Goal: Transaction & Acquisition: Purchase product/service

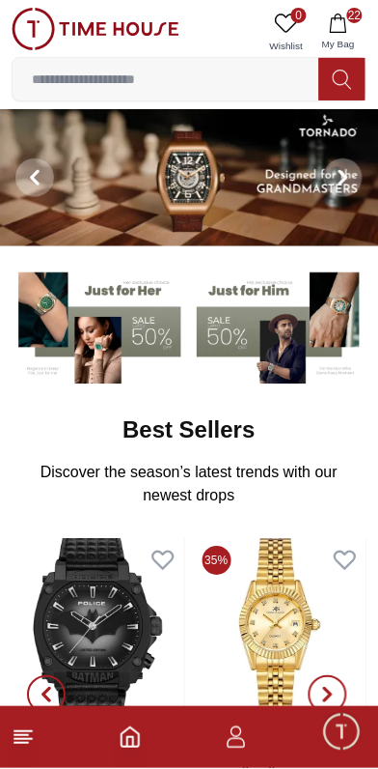
click at [353, 26] on button "22 My Bag" at bounding box center [339, 32] width 56 height 49
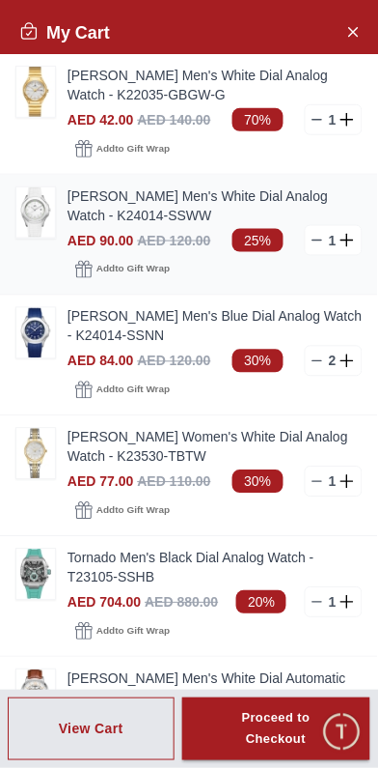
click at [169, 204] on link "[PERSON_NAME] Men's White Dial Analog Watch - K24014-SSWW" at bounding box center [215, 205] width 295 height 39
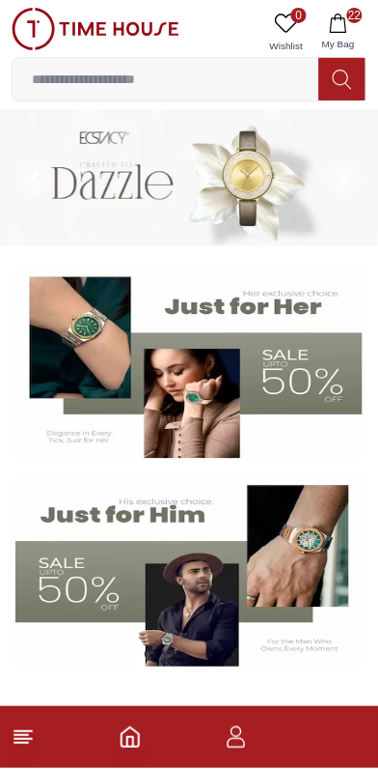
click at [350, 30] on button "22 My Bag" at bounding box center [339, 32] width 56 height 49
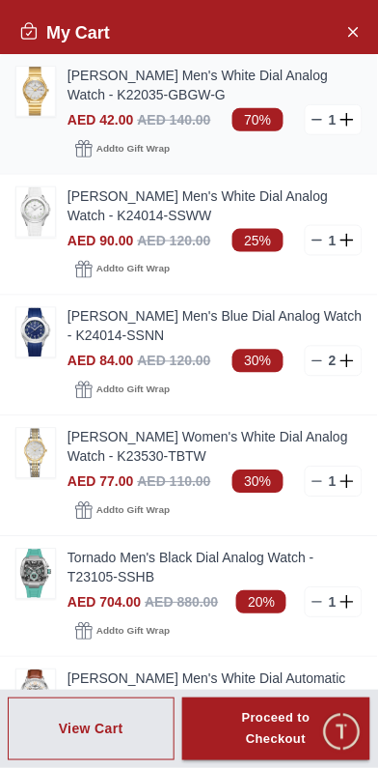
click at [130, 102] on link "Kenneth Scott Men's White Dial Analog Watch - K22035-GBGW-G" at bounding box center [215, 85] width 295 height 39
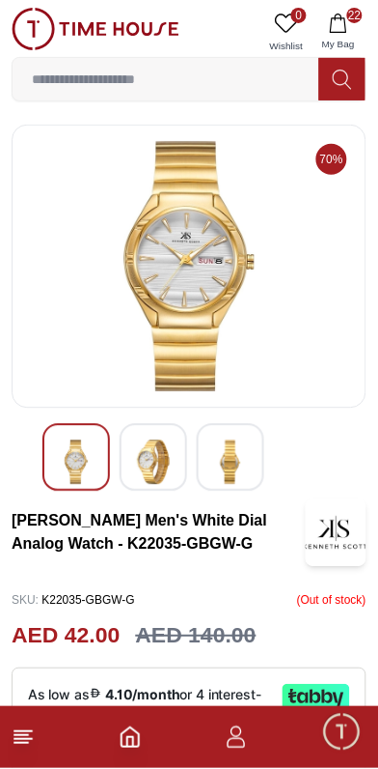
click at [159, 454] on img at bounding box center [153, 462] width 35 height 44
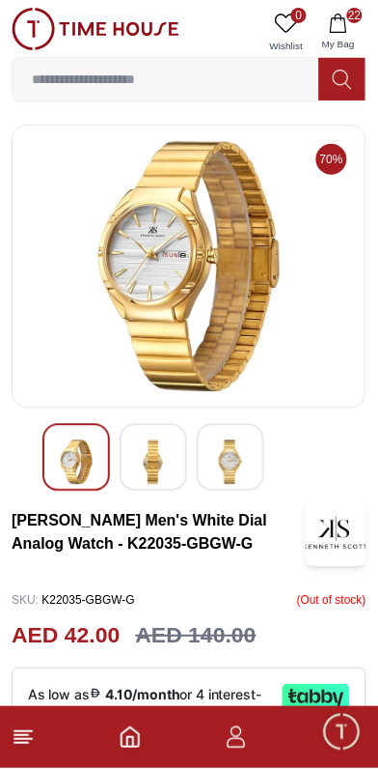
click at [235, 461] on img at bounding box center [230, 462] width 35 height 44
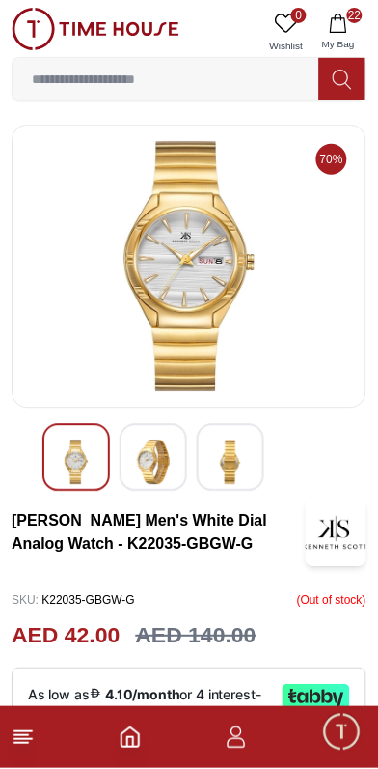
click at [73, 469] on img at bounding box center [76, 462] width 35 height 44
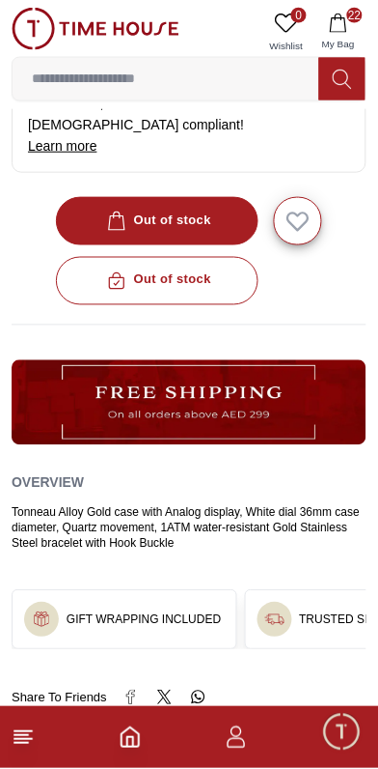
scroll to position [713, 0]
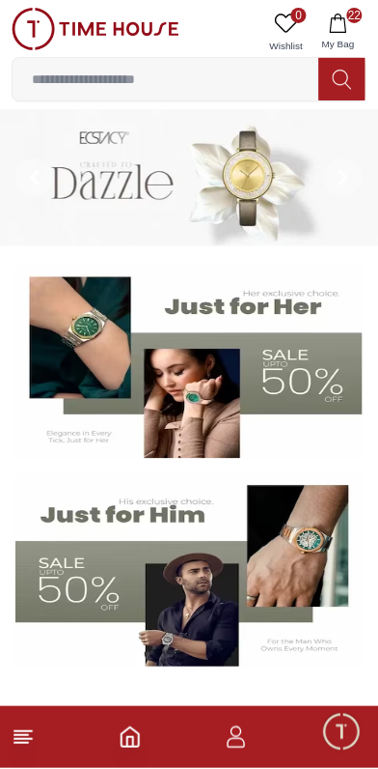
click at [214, 84] on input at bounding box center [166, 79] width 307 height 39
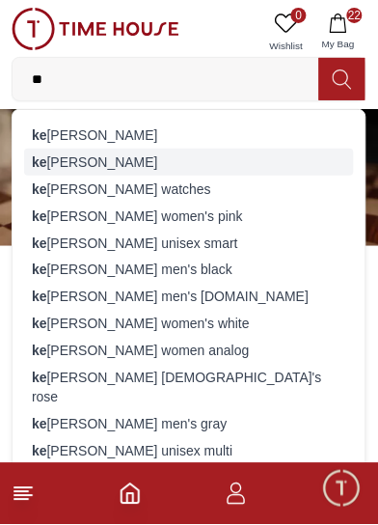
type input "**"
click at [168, 149] on div "ke nneth scott" at bounding box center [189, 162] width 330 height 27
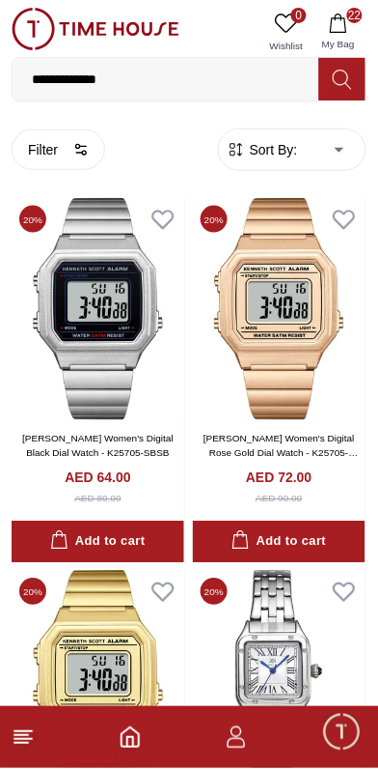
click at [196, 71] on input "**********" at bounding box center [166, 79] width 307 height 39
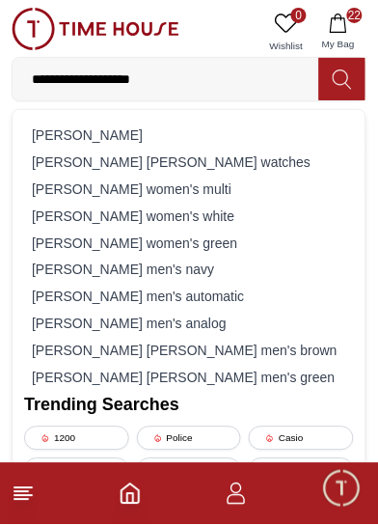
type input "**********"
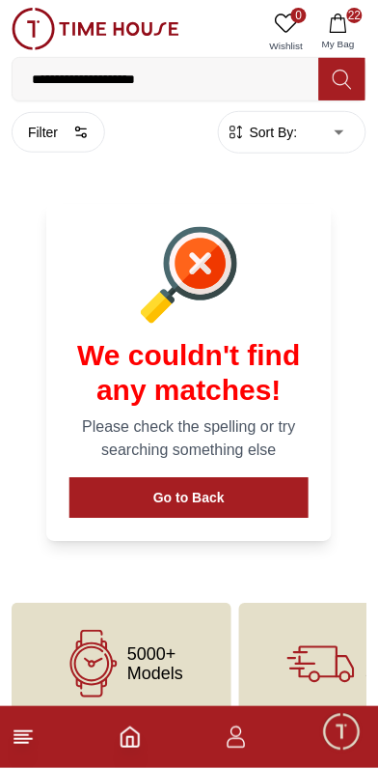
scroll to position [39, 0]
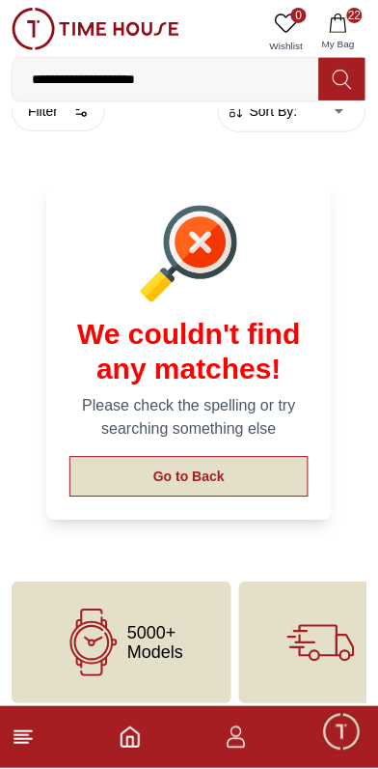
click at [216, 489] on button "Go to Back" at bounding box center [189, 477] width 239 height 41
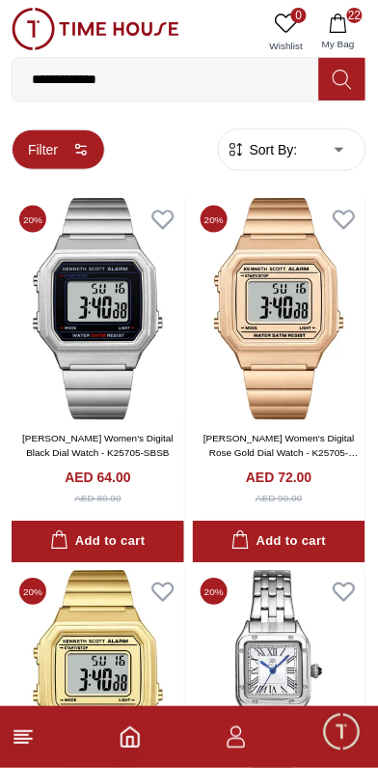
click at [77, 145] on icon "button" at bounding box center [80, 149] width 15 height 15
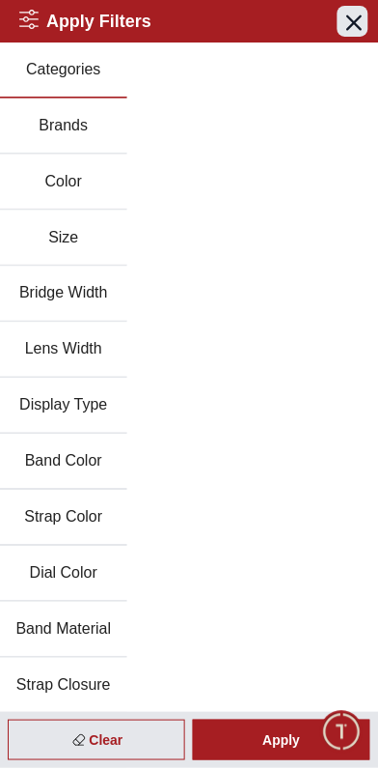
click at [353, 21] on icon "button" at bounding box center [355, 22] width 14 height 14
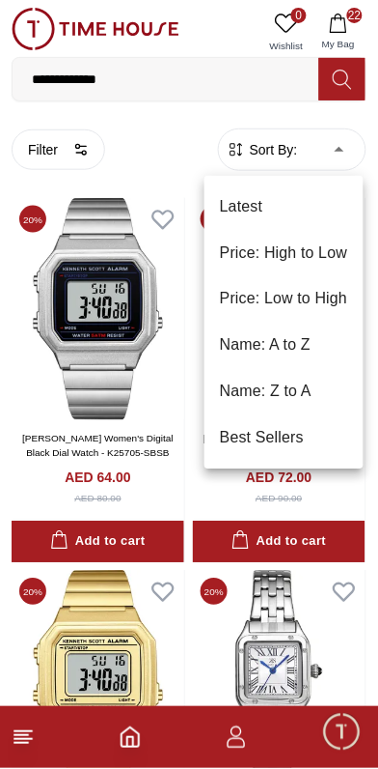
click at [321, 295] on li "Price: Low to High" at bounding box center [284, 299] width 159 height 46
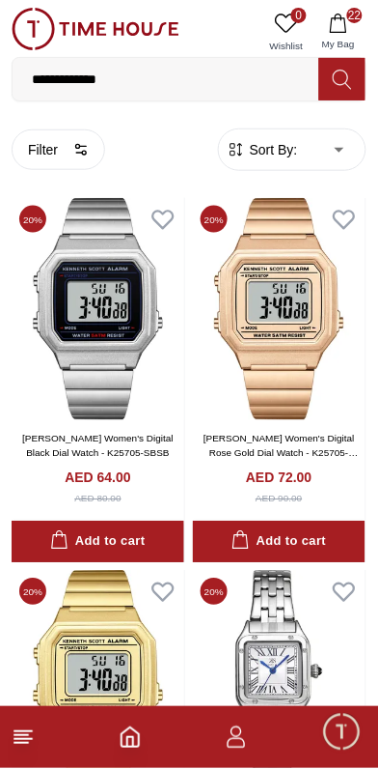
type input "*"
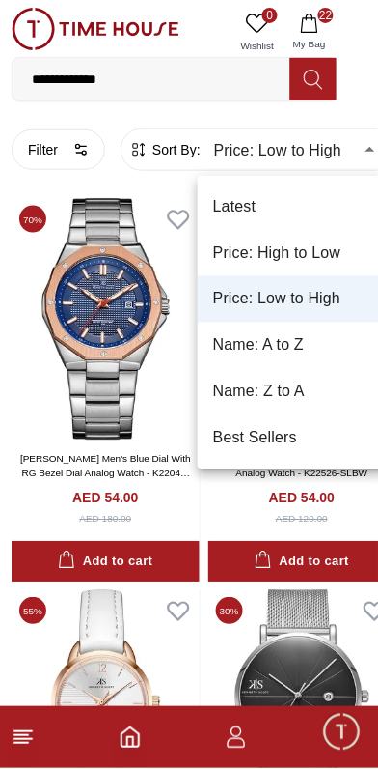
click at [235, 526] on div at bounding box center [189, 384] width 378 height 769
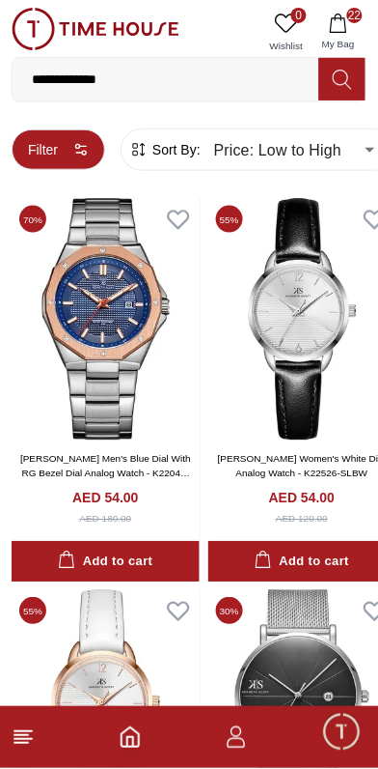
click at [67, 146] on button "Filter" at bounding box center [59, 149] width 94 height 41
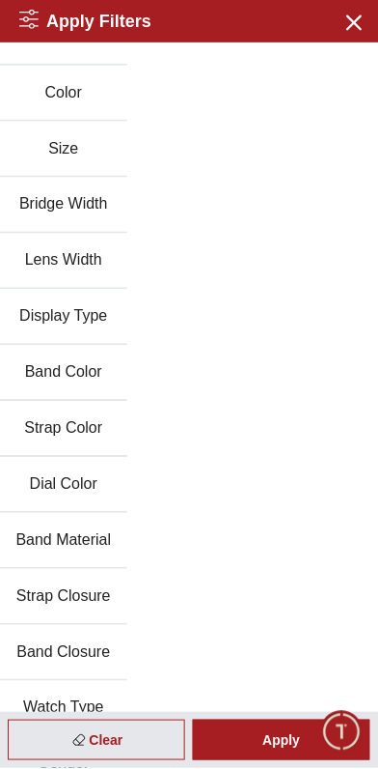
scroll to position [84, 0]
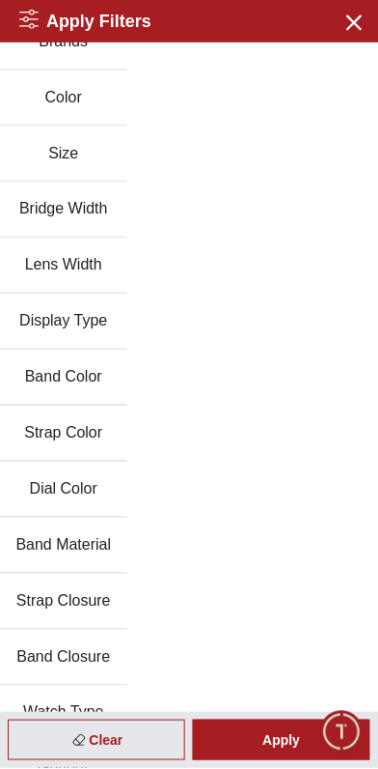
click at [85, 383] on button "Band Color" at bounding box center [63, 378] width 127 height 56
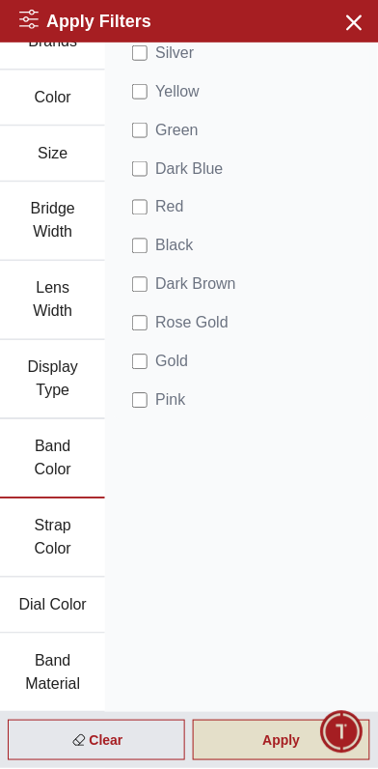
click at [287, 750] on div "Apply" at bounding box center [282, 740] width 178 height 41
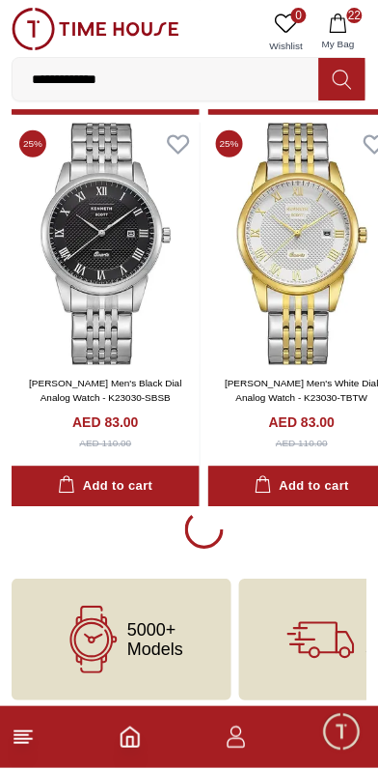
scroll to position [3550, 0]
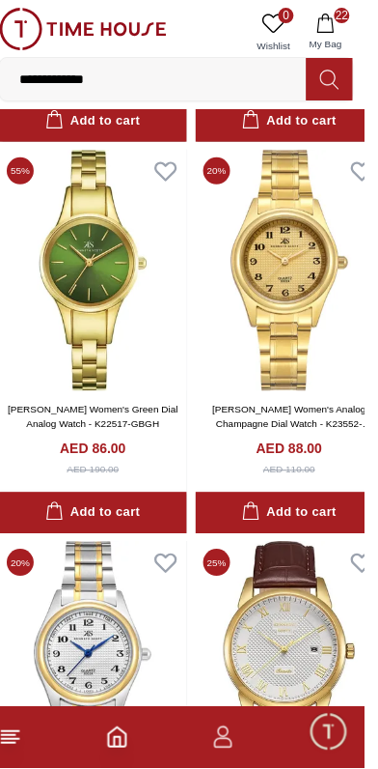
scroll to position [5148, 0]
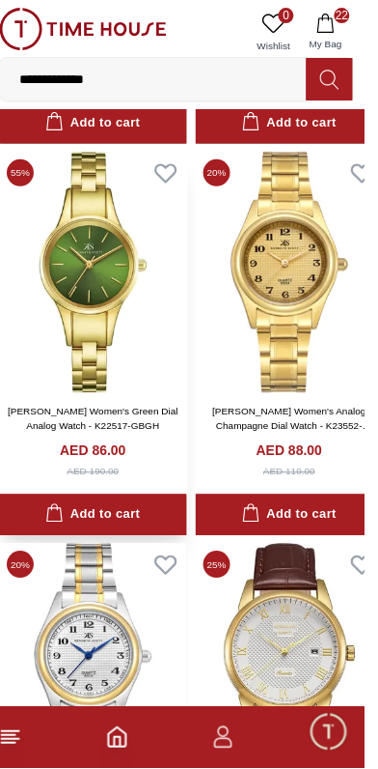
click at [94, 318] on img at bounding box center [106, 273] width 188 height 242
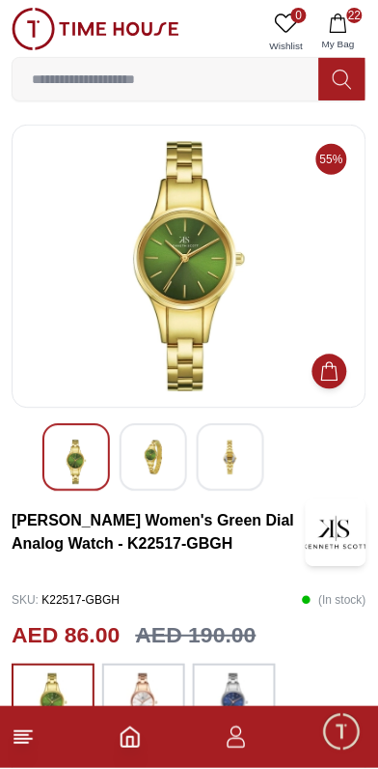
scroll to position [216, 0]
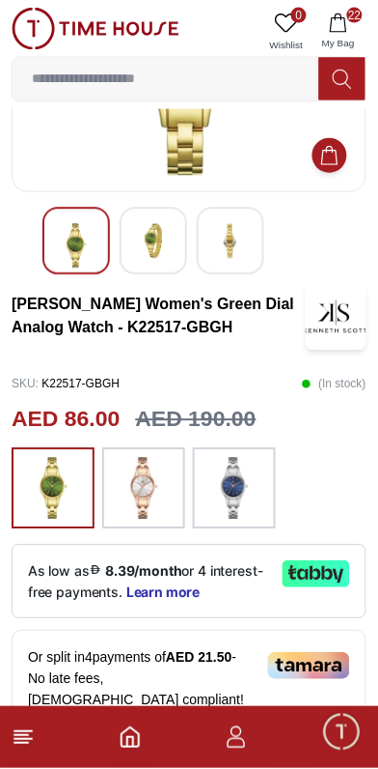
click at [143, 494] on img at bounding box center [144, 489] width 48 height 62
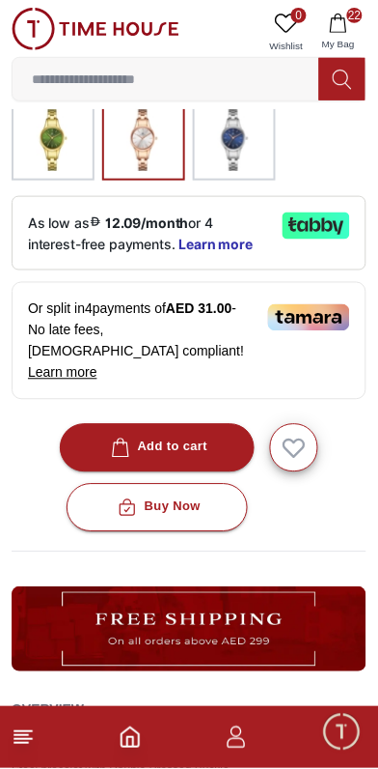
scroll to position [566, 0]
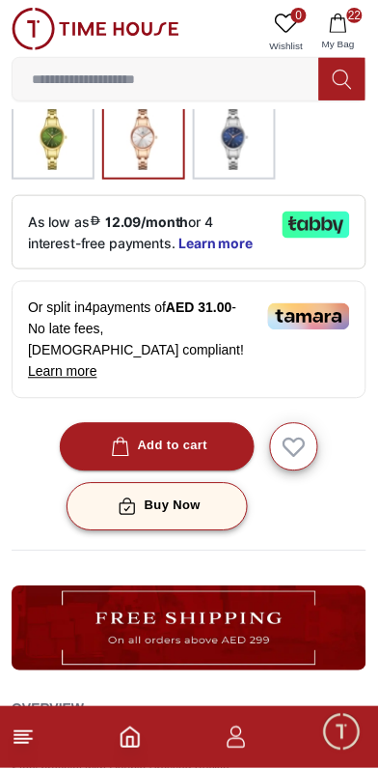
click at [162, 495] on div "Buy Now" at bounding box center [157, 506] width 87 height 22
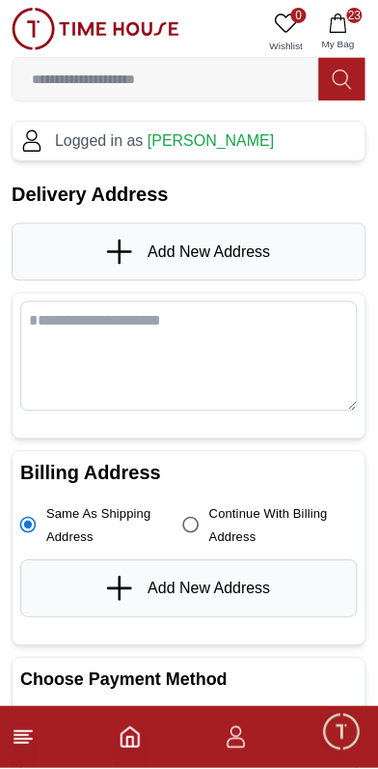
scroll to position [25, 0]
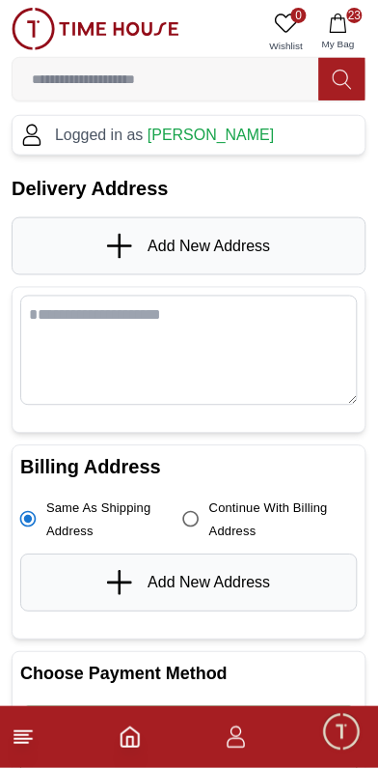
click at [129, 234] on icon at bounding box center [121, 246] width 29 height 25
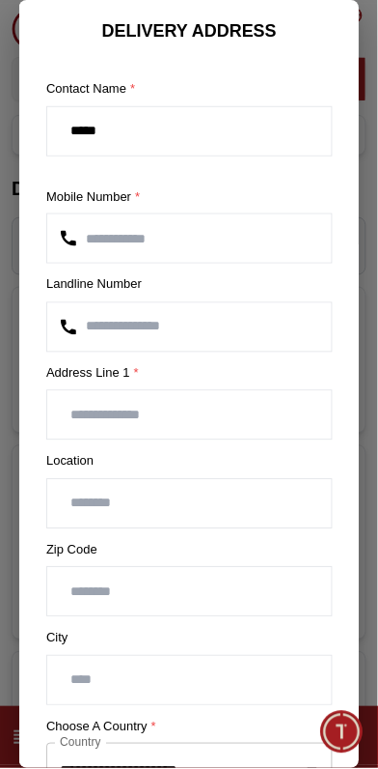
scroll to position [0, 0]
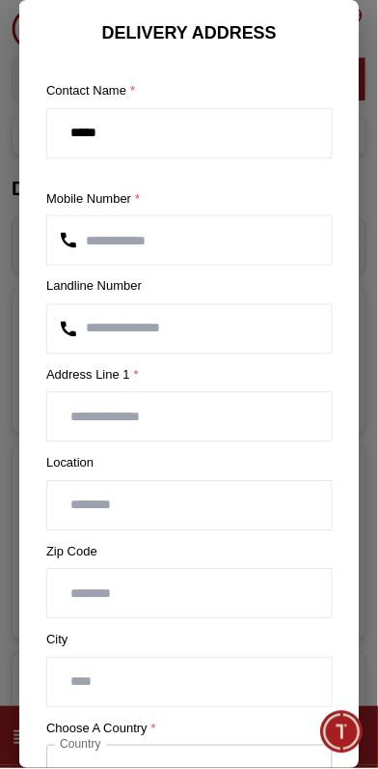
click at [199, 234] on input "*********" at bounding box center [189, 240] width 285 height 48
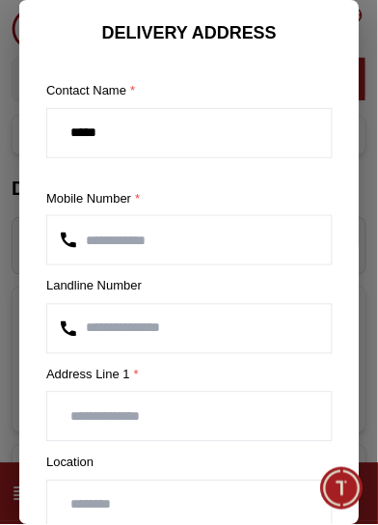
type input "*"
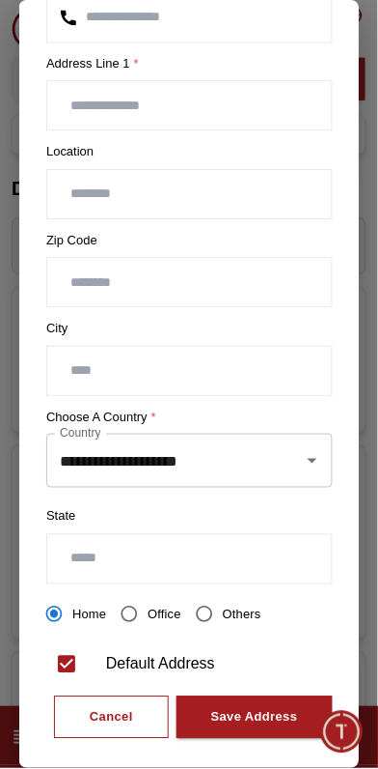
scroll to position [330, 0]
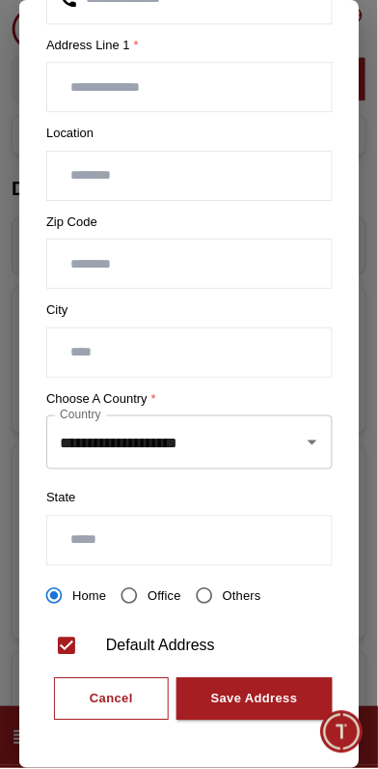
type input "*********"
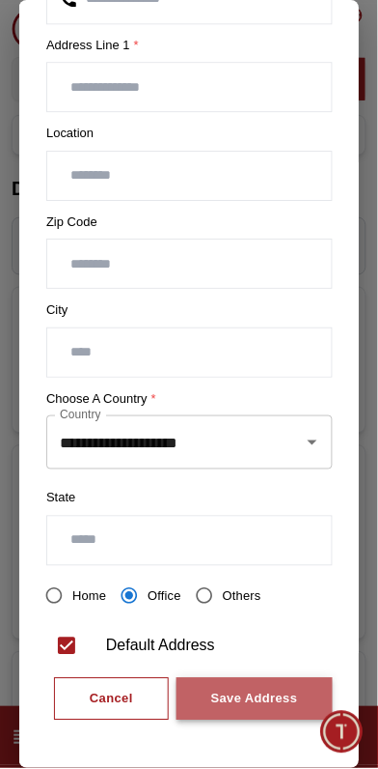
click at [266, 698] on div "Save Address" at bounding box center [253, 699] width 87 height 22
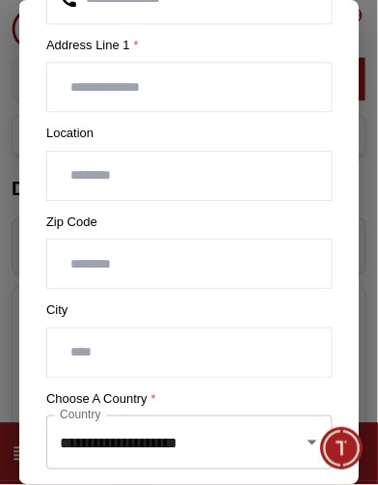
click at [114, 81] on input "text" at bounding box center [189, 87] width 285 height 48
type input "*******"
click at [121, 172] on input "text" at bounding box center [189, 176] width 285 height 48
type input "*******"
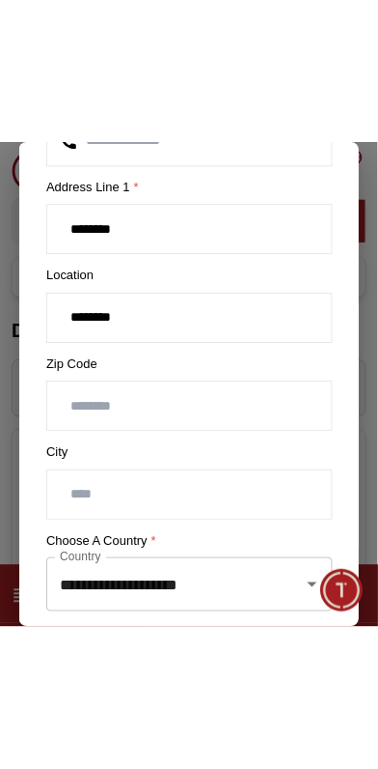
scroll to position [614, 0]
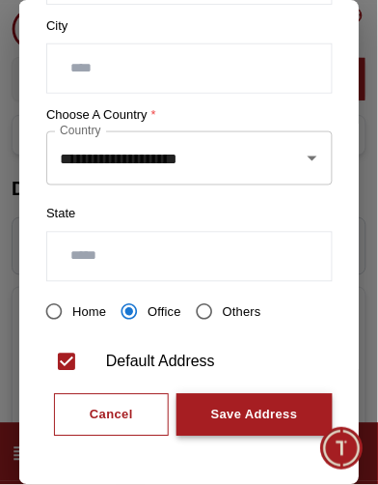
click at [264, 417] on div "Save Address" at bounding box center [253, 416] width 87 height 22
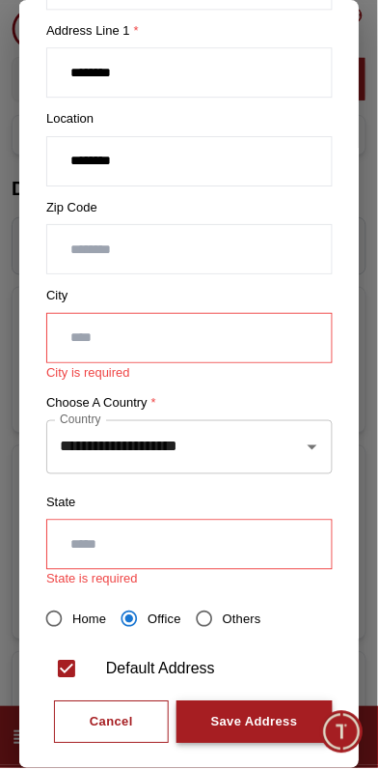
scroll to position [368, 0]
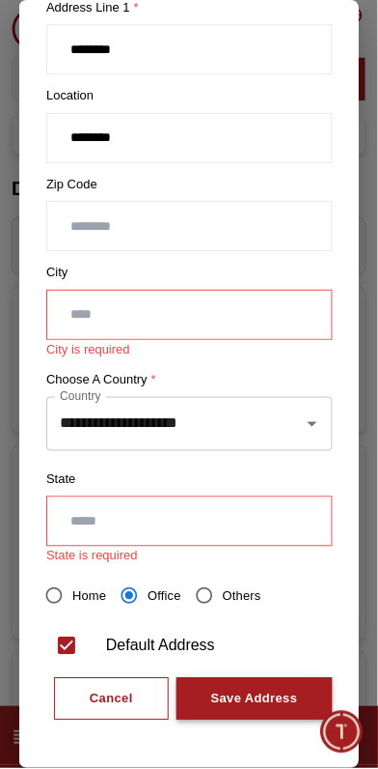
click at [273, 704] on div "Save Address" at bounding box center [253, 699] width 87 height 22
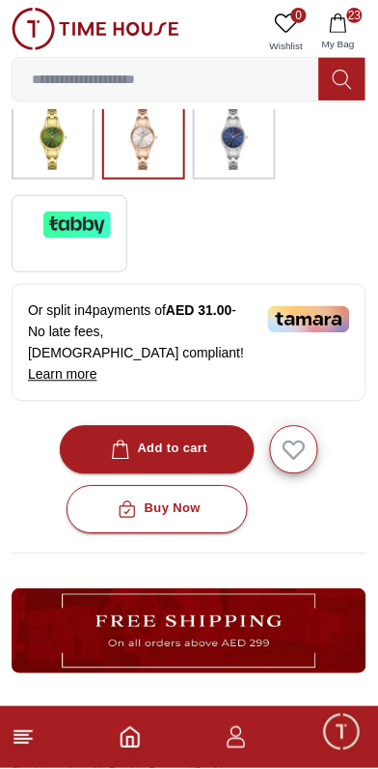
scroll to position [216, 0]
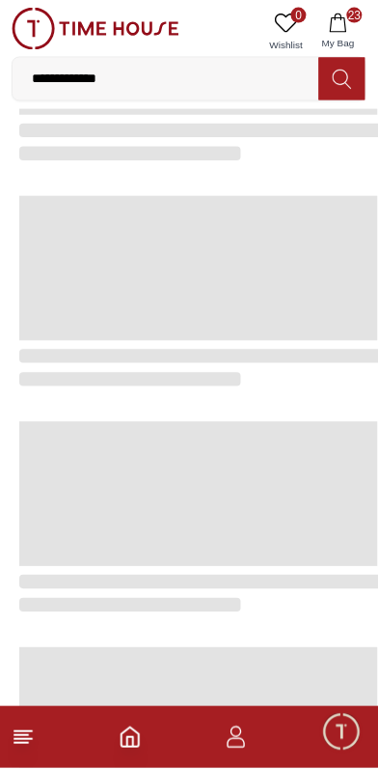
type input "******"
